Goal: Task Accomplishment & Management: Use online tool/utility

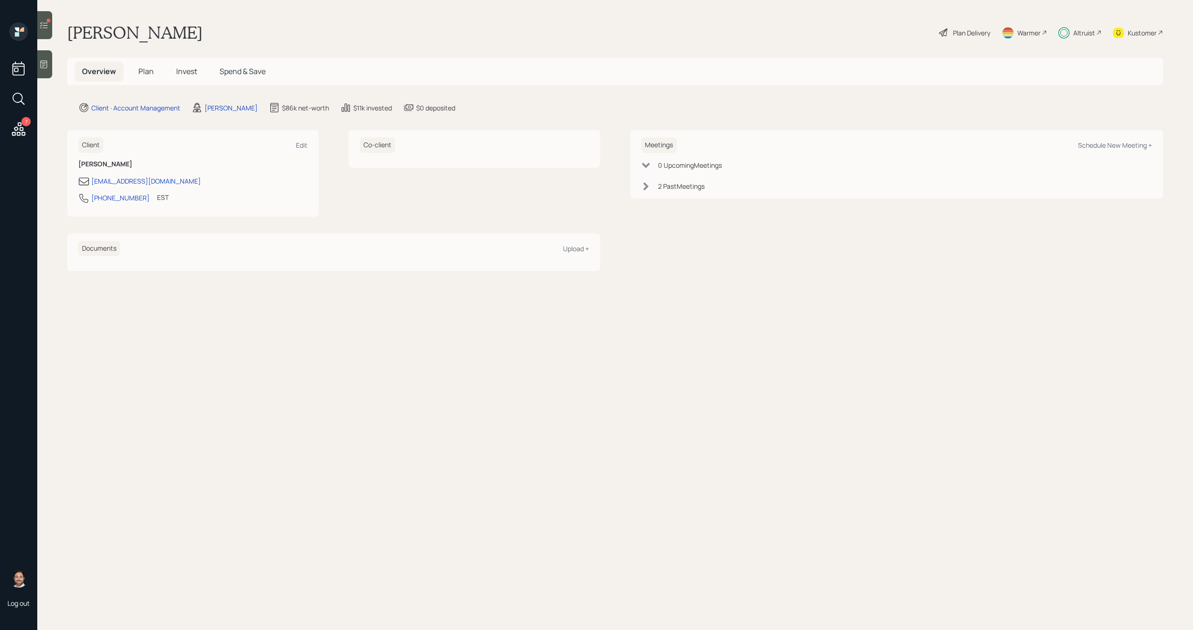
click at [50, 23] on div at bounding box center [44, 25] width 15 height 28
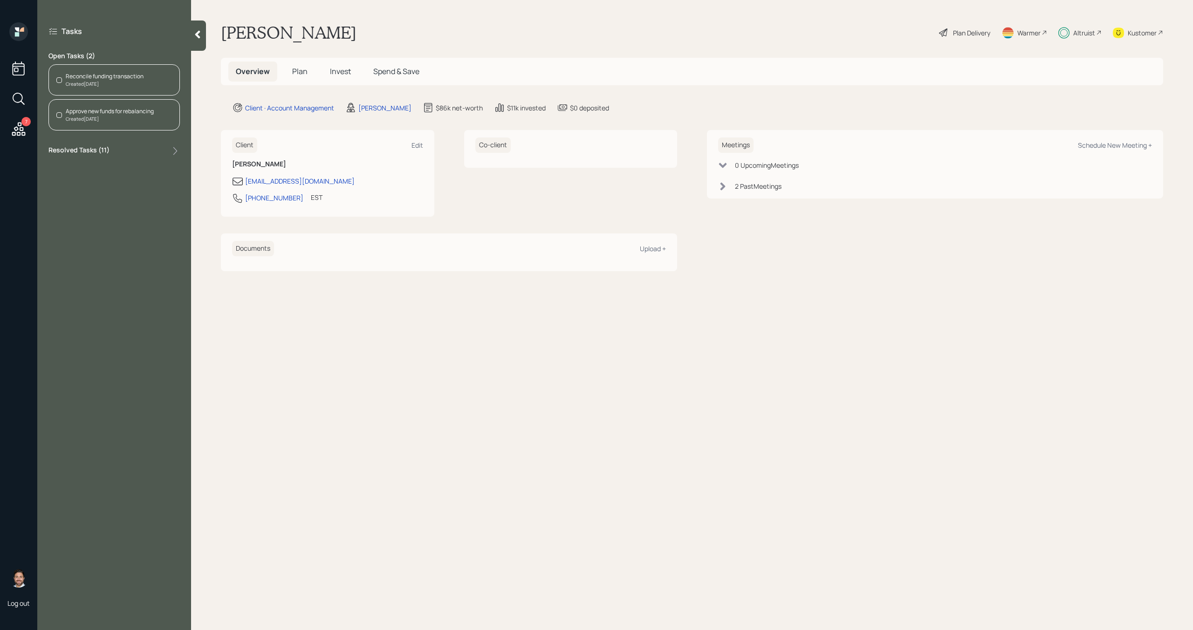
click at [106, 76] on div "Reconcile funding transaction" at bounding box center [105, 76] width 78 height 8
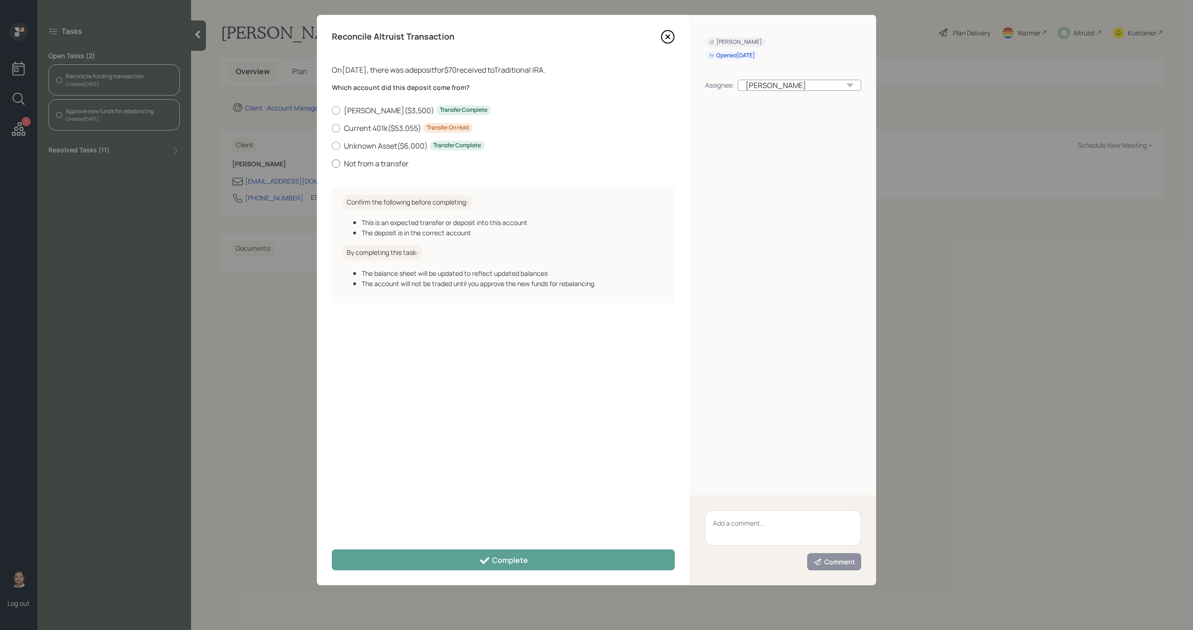
click at [344, 163] on label "Not from a transfer" at bounding box center [503, 163] width 343 height 10
click at [332, 163] on input "Not from a transfer" at bounding box center [331, 163] width 0 height 0
radio input "true"
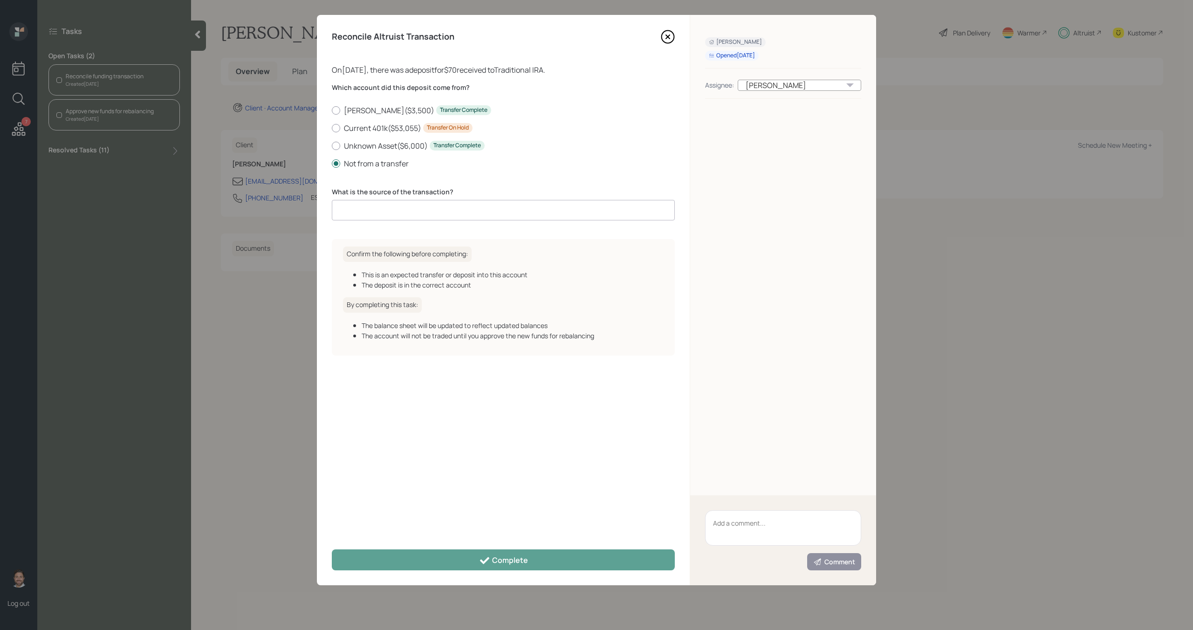
click at [371, 206] on input at bounding box center [503, 210] width 343 height 21
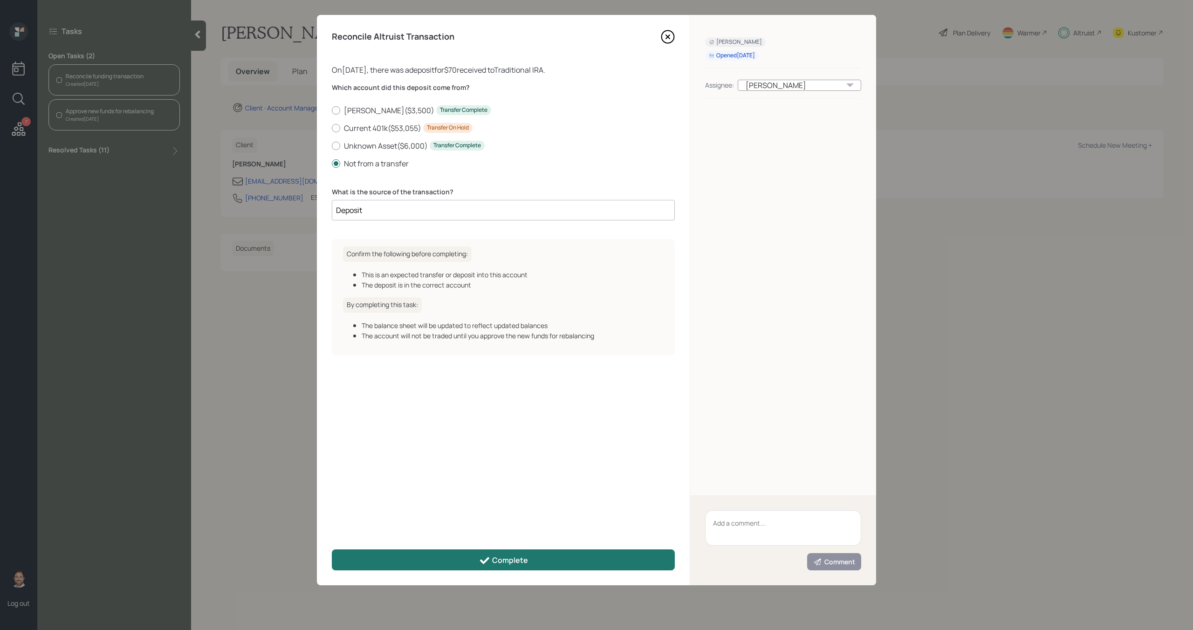
type input "Deposit"
click at [443, 554] on button "Complete" at bounding box center [503, 559] width 343 height 21
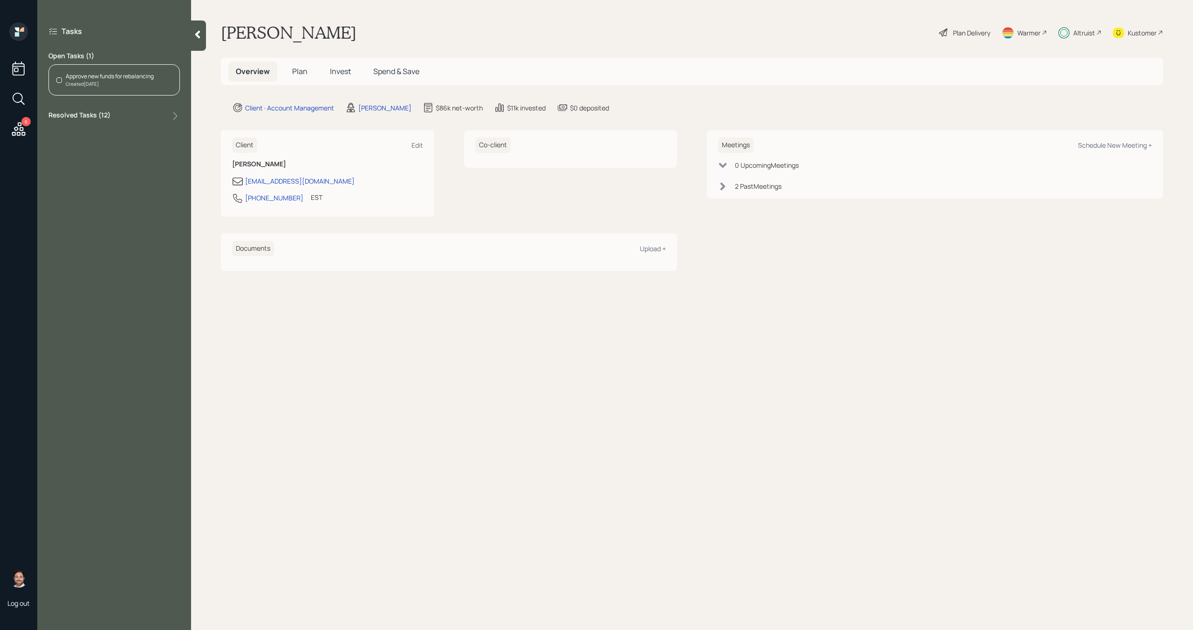
click at [133, 72] on div "Approve new funds for rebalancing" at bounding box center [110, 76] width 88 height 8
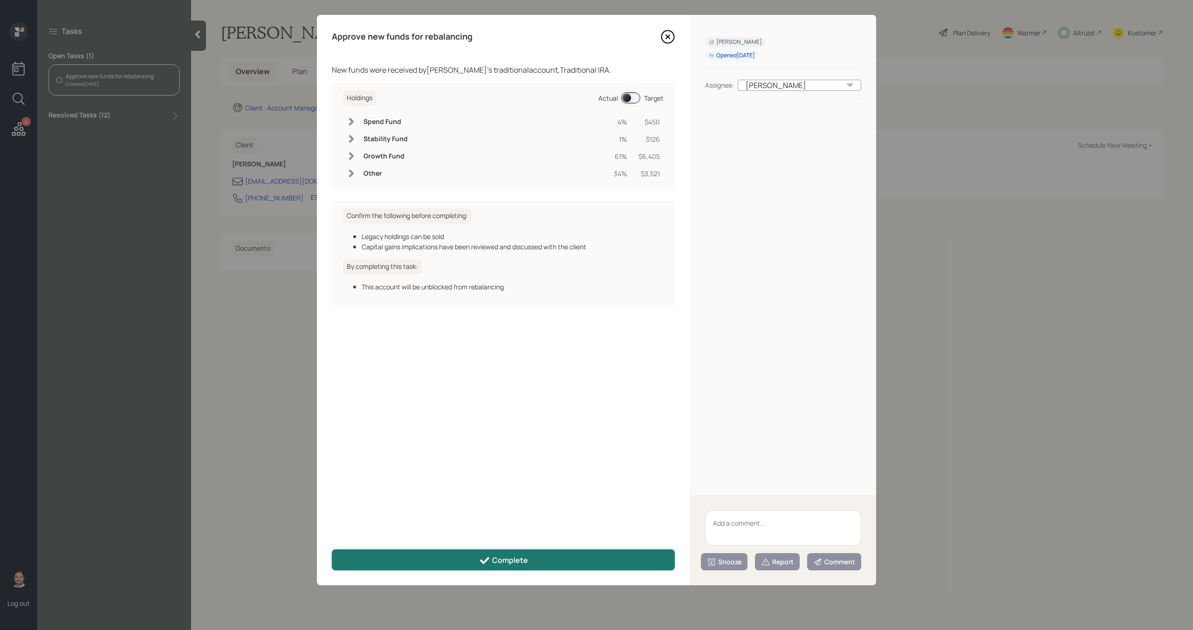
click at [422, 552] on button "Complete" at bounding box center [503, 559] width 343 height 21
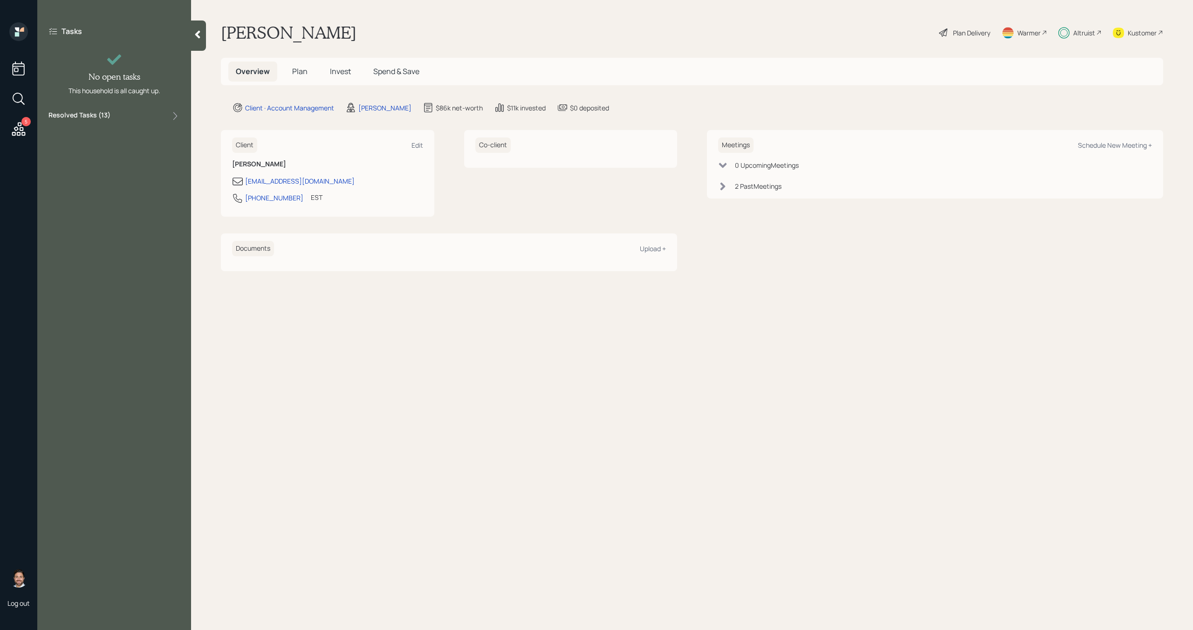
click at [23, 136] on icon at bounding box center [18, 129] width 17 height 17
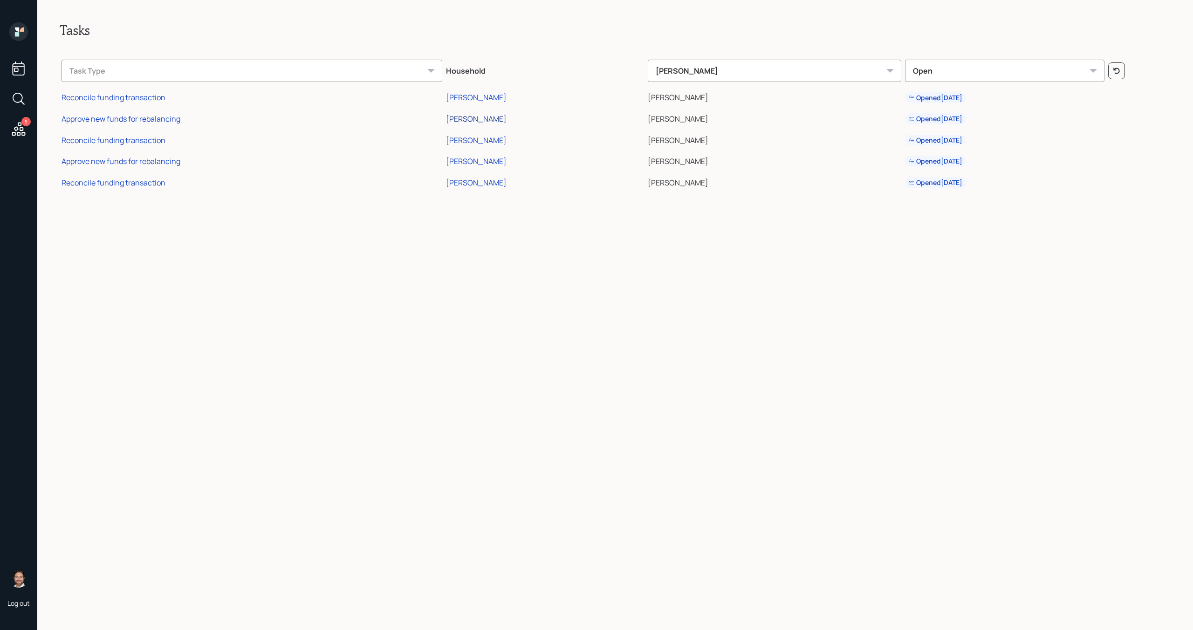
click at [485, 121] on div "[PERSON_NAME]" at bounding box center [476, 119] width 61 height 10
